Goal: Transaction & Acquisition: Purchase product/service

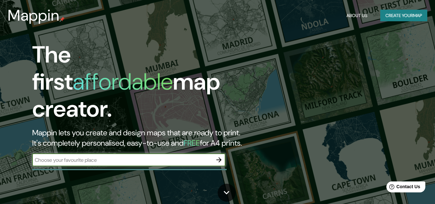
click at [132, 156] on input "text" at bounding box center [122, 159] width 180 height 7
type input "Guanajuato"
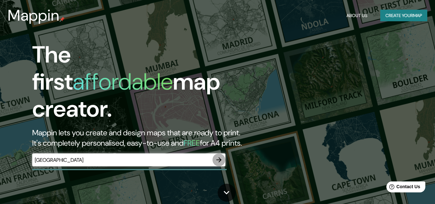
click at [218, 156] on icon "button" at bounding box center [219, 160] width 8 height 8
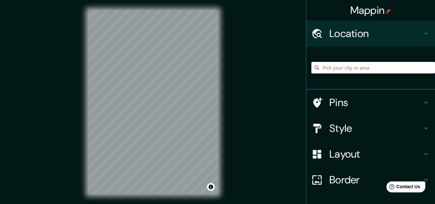
click at [354, 66] on input "Pick your city or area" at bounding box center [373, 68] width 124 height 12
click at [334, 64] on input "Calle San Antonio, 09698 Ciudad de México, México" at bounding box center [373, 68] width 124 height 12
click at [200, 85] on div "Mappin Location Calle San Antonio, 09698 Ciudad de México, México Calle San Ant…" at bounding box center [217, 107] width 435 height 214
type input "o, México"
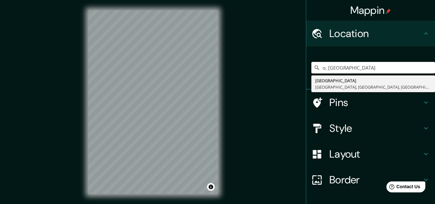
click at [123, 123] on div "Mappin Location o, México Avenida Gran Avenida México 86 72070 Puebla, Puebla, …" at bounding box center [217, 107] width 435 height 214
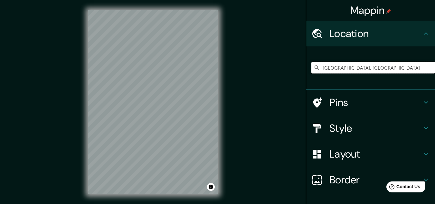
type input "Avenida Barranca Del Muerto, 03900 Ciudad de México, México"
drag, startPoint x: 342, startPoint y: 69, endPoint x: 220, endPoint y: 99, distance: 125.7
click at [220, 99] on div "© Mapbox © OpenStreetMap Improve this map" at bounding box center [153, 102] width 150 height 204
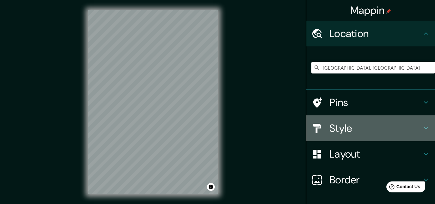
click at [344, 125] on h4 "Style" at bounding box center [375, 128] width 93 height 13
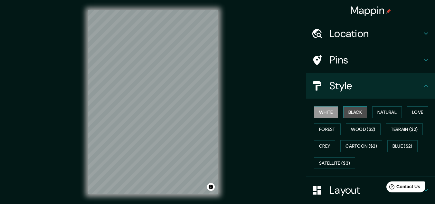
click at [351, 113] on button "Black" at bounding box center [355, 112] width 24 height 12
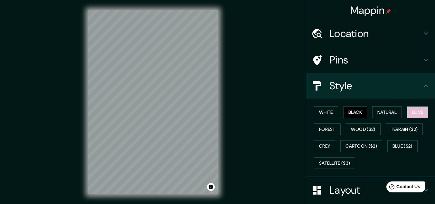
click at [410, 111] on button "Love" at bounding box center [417, 112] width 21 height 12
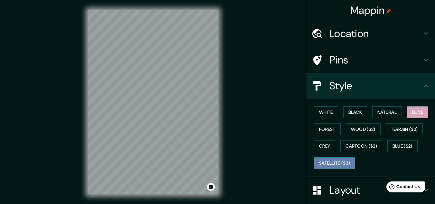
click at [335, 165] on button "Satellite ($3)" at bounding box center [334, 163] width 41 height 12
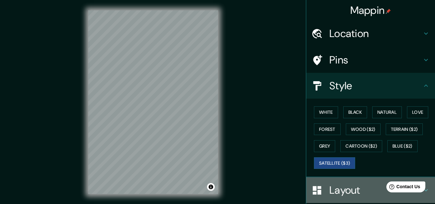
click at [347, 191] on h4 "Layout" at bounding box center [375, 190] width 93 height 13
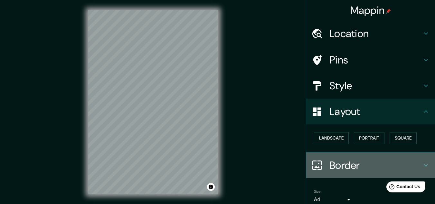
click at [347, 164] on h4 "Border" at bounding box center [375, 165] width 93 height 13
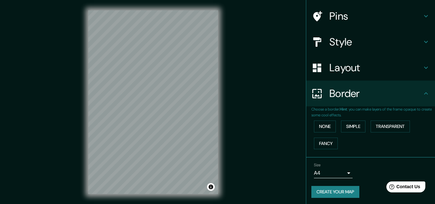
scroll to position [45, 0]
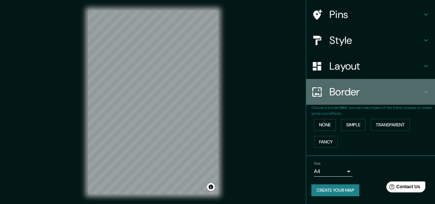
click at [385, 87] on h4 "Border" at bounding box center [375, 91] width 93 height 13
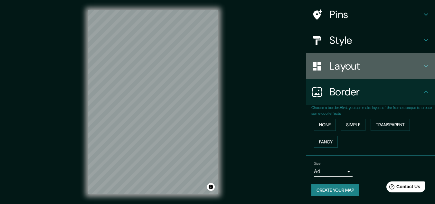
click at [373, 67] on h4 "Layout" at bounding box center [375, 66] width 93 height 13
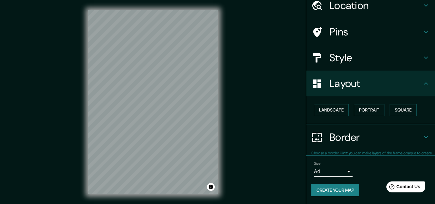
scroll to position [28, 0]
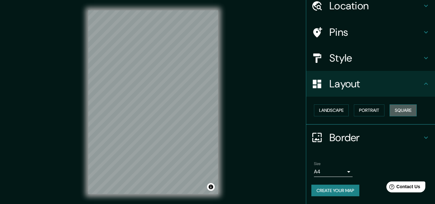
click at [396, 110] on button "Square" at bounding box center [403, 110] width 27 height 12
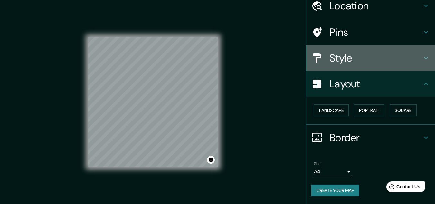
click at [354, 52] on h4 "Style" at bounding box center [375, 58] width 93 height 13
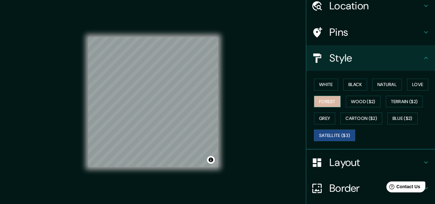
click at [330, 100] on button "Forest" at bounding box center [327, 102] width 27 height 12
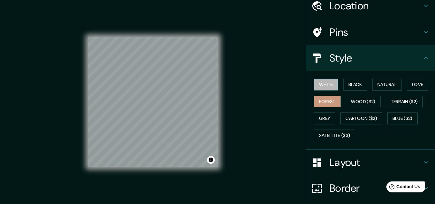
click at [326, 83] on button "White" at bounding box center [326, 85] width 24 height 12
click at [354, 85] on button "Black" at bounding box center [355, 85] width 24 height 12
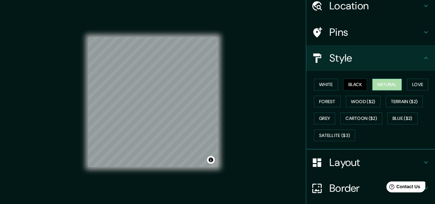
click at [393, 83] on button "Natural" at bounding box center [387, 85] width 30 height 12
click at [413, 83] on button "Love" at bounding box center [417, 85] width 21 height 12
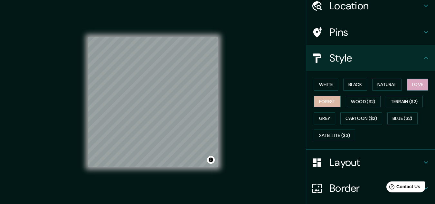
click at [326, 103] on button "Forest" at bounding box center [327, 102] width 27 height 12
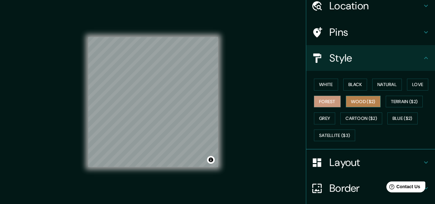
click at [346, 101] on button "Wood ($2)" at bounding box center [363, 102] width 35 height 12
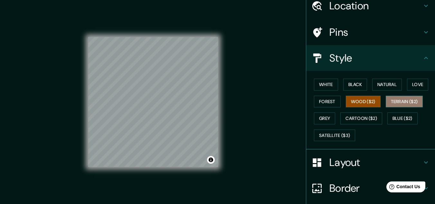
click at [402, 100] on button "Terrain ($2)" at bounding box center [404, 102] width 37 height 12
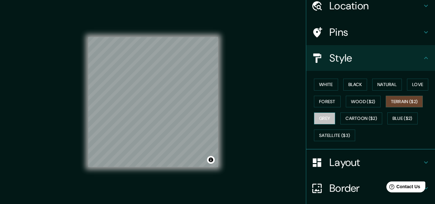
click at [323, 122] on button "Grey" at bounding box center [324, 118] width 21 height 12
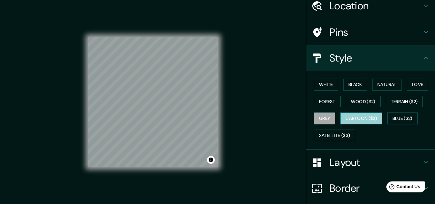
click at [347, 122] on button "Cartoon ($2)" at bounding box center [361, 118] width 42 height 12
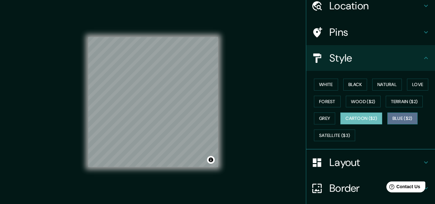
click at [406, 122] on button "Blue ($2)" at bounding box center [402, 118] width 30 height 12
click at [367, 120] on button "Cartoon ($2)" at bounding box center [361, 118] width 42 height 12
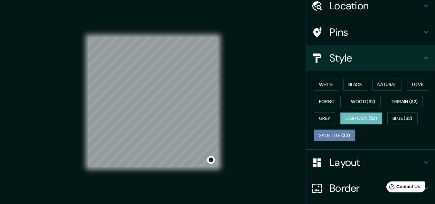
click at [325, 139] on button "Satellite ($3)" at bounding box center [334, 135] width 41 height 12
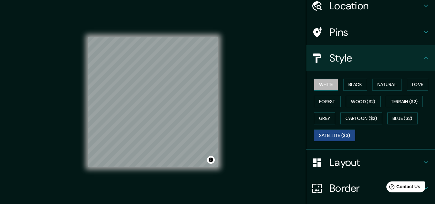
click at [320, 81] on button "White" at bounding box center [326, 85] width 24 height 12
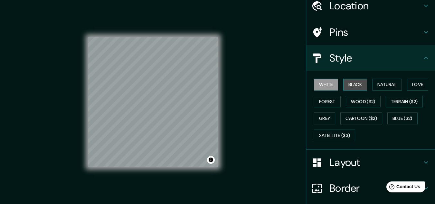
click at [352, 81] on button "Black" at bounding box center [355, 85] width 24 height 12
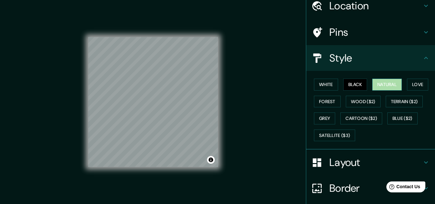
click at [375, 81] on button "Natural" at bounding box center [387, 85] width 30 height 12
click at [246, 109] on div "Mappin Location Avenida Barranca Del Muerto, 03900 Ciudad de México, México Ave…" at bounding box center [217, 107] width 435 height 214
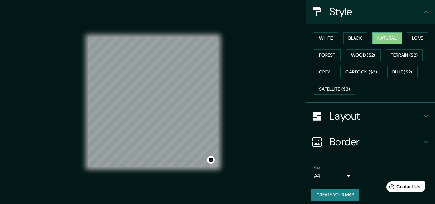
scroll to position [79, 0]
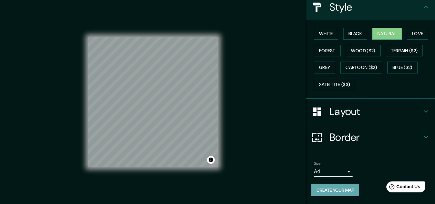
click at [337, 191] on button "Create your map" at bounding box center [335, 190] width 48 height 12
